Goal: Information Seeking & Learning: Stay updated

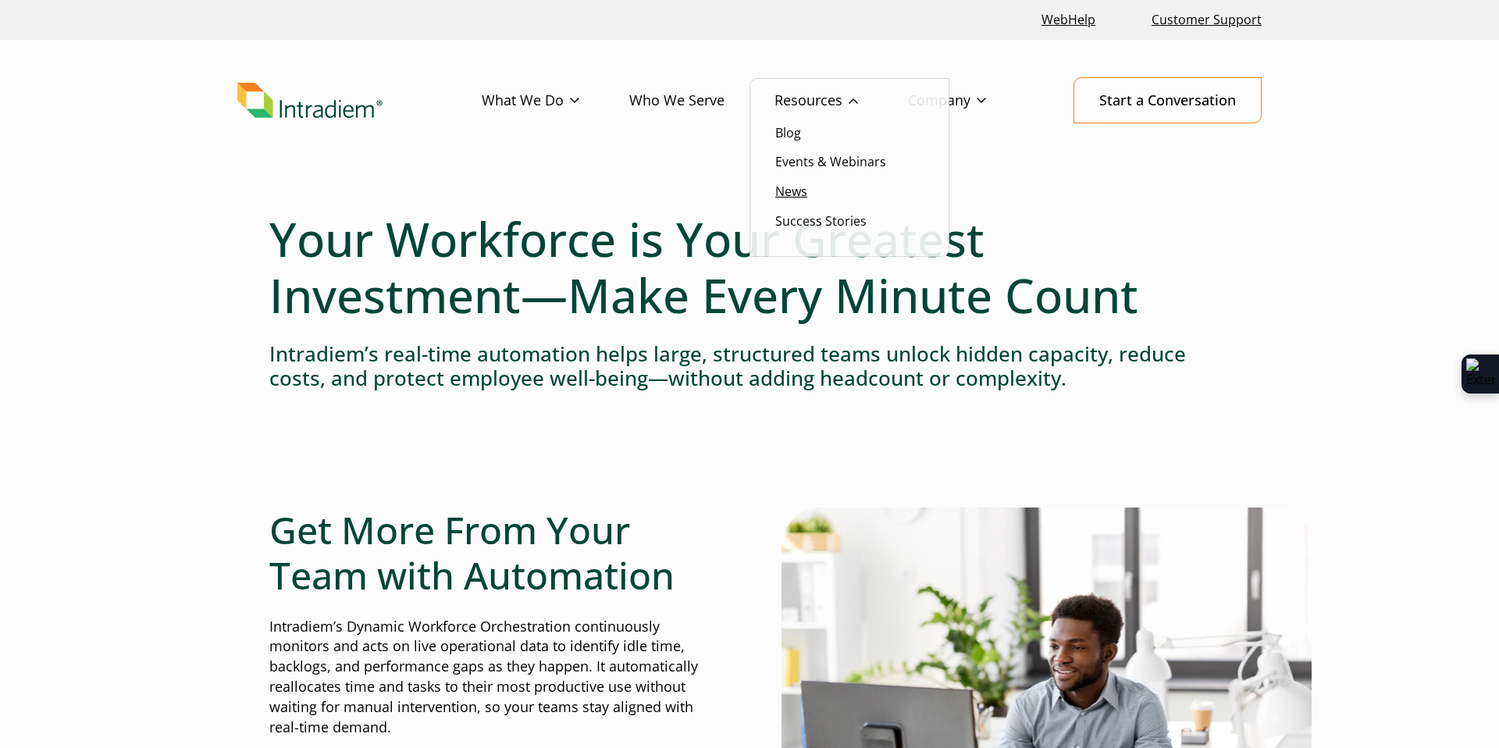
click at [795, 189] on link "News" at bounding box center [791, 191] width 32 height 17
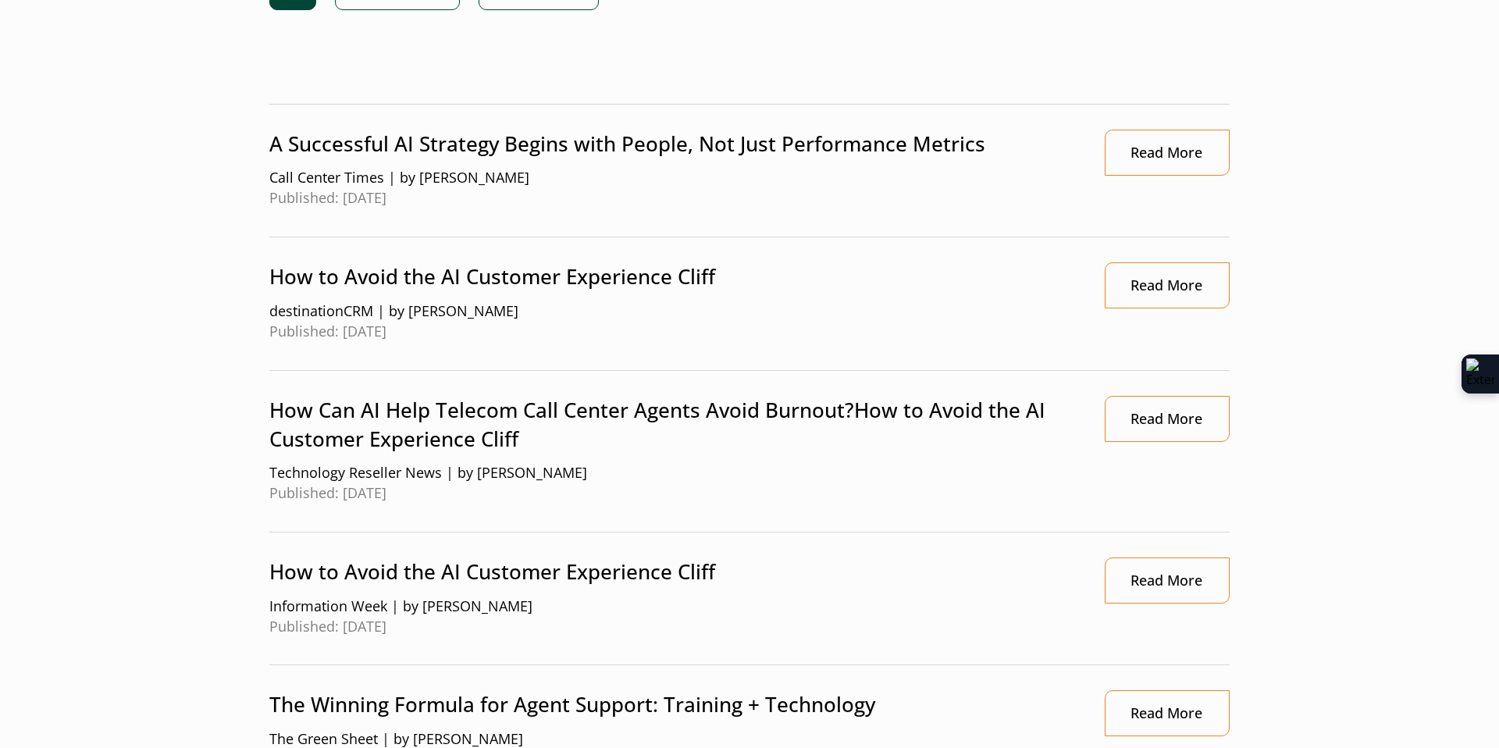
scroll to position [452, 0]
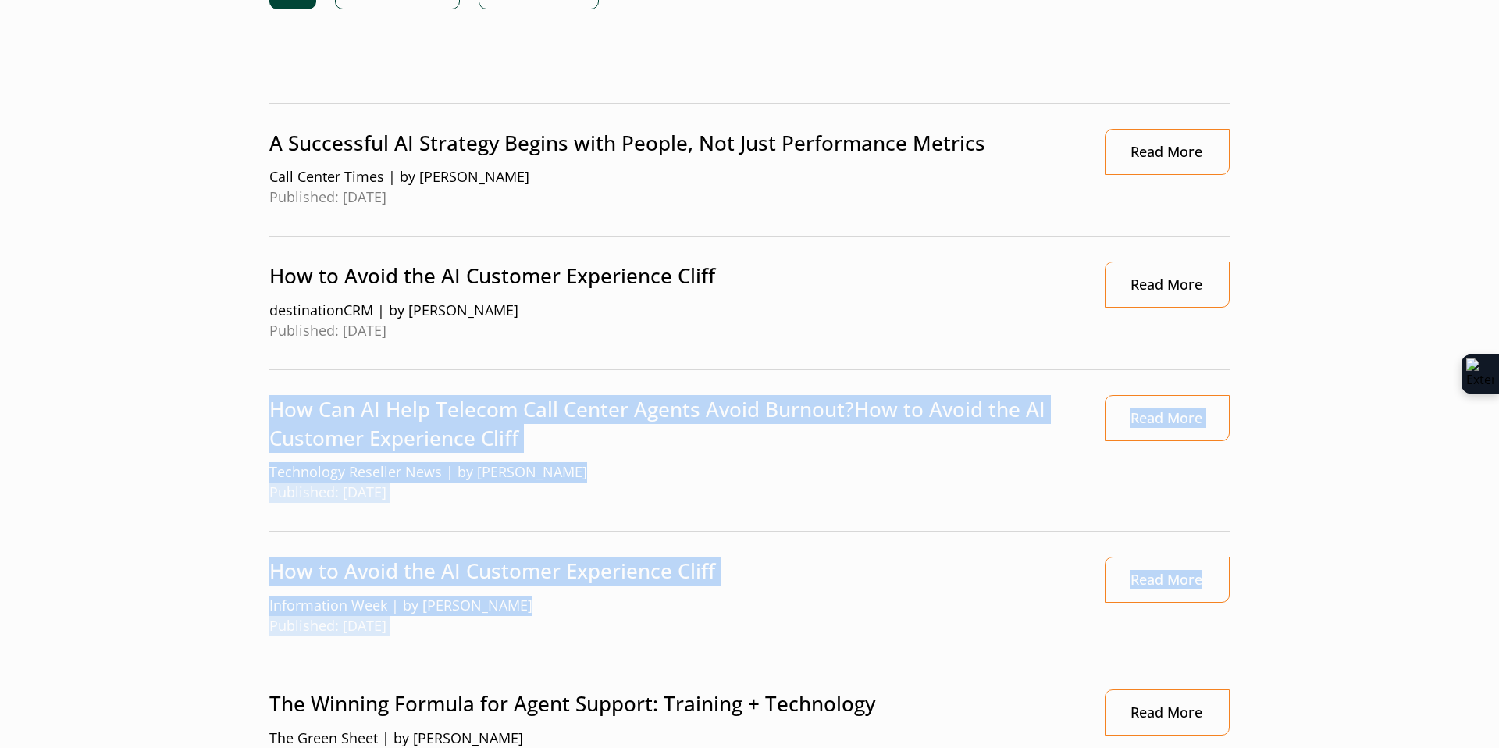
drag, startPoint x: 1309, startPoint y: 597, endPoint x: 106, endPoint y: 383, distance: 1221.6
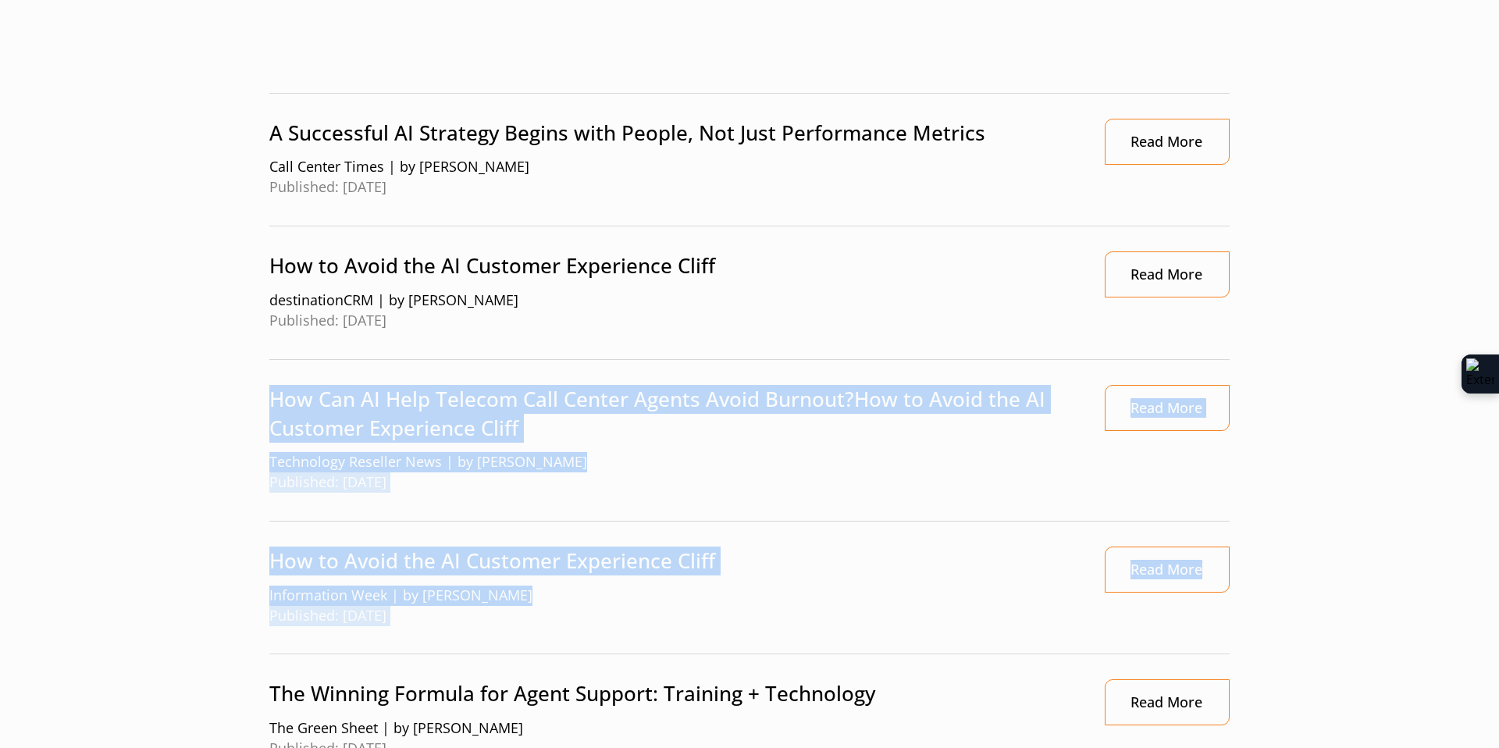
click at [956, 576] on p "How to Avoid the AI Customer Experience Cliff" at bounding box center [671, 561] width 804 height 29
